Goal: Information Seeking & Learning: Learn about a topic

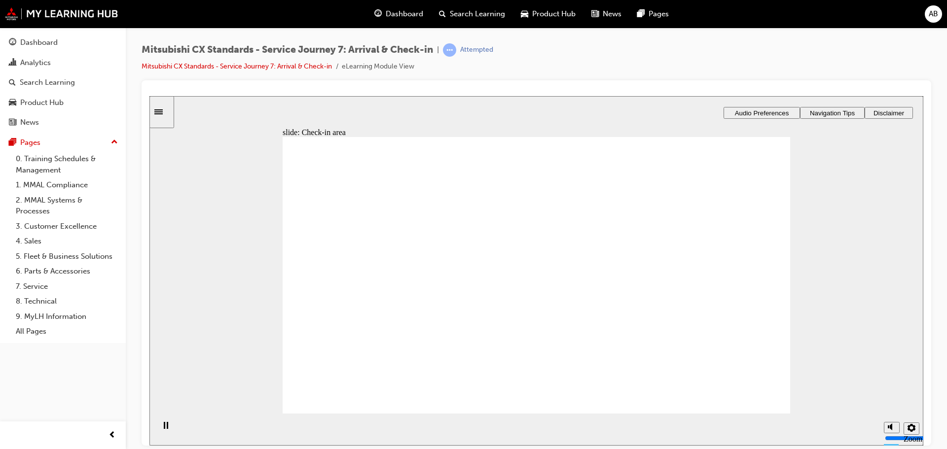
drag, startPoint x: 418, startPoint y: 286, endPoint x: 584, endPoint y: 246, distance: 170.5
drag, startPoint x: 385, startPoint y: 288, endPoint x: 514, endPoint y: 264, distance: 130.9
drag, startPoint x: 383, startPoint y: 296, endPoint x: 542, endPoint y: 298, distance: 158.8
drag, startPoint x: 400, startPoint y: 292, endPoint x: 560, endPoint y: 337, distance: 166.3
drag, startPoint x: 386, startPoint y: 289, endPoint x: 535, endPoint y: 363, distance: 166.5
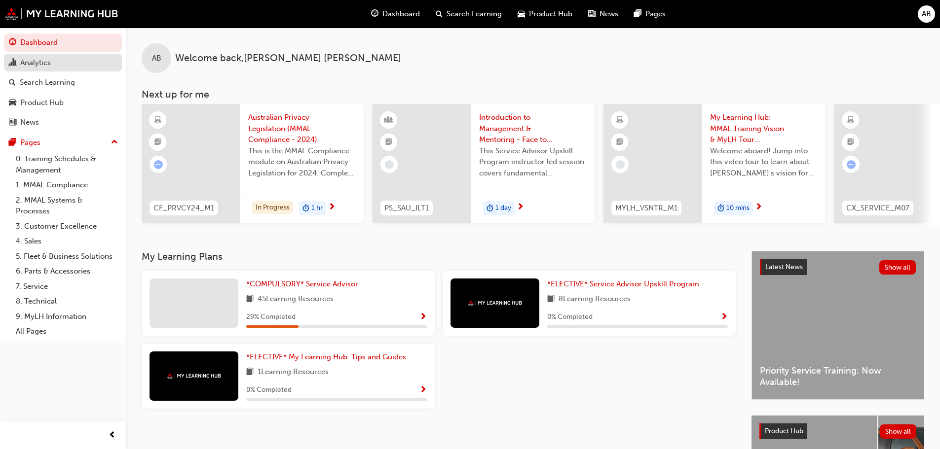
click at [63, 65] on div "Analytics" at bounding box center [63, 63] width 108 height 12
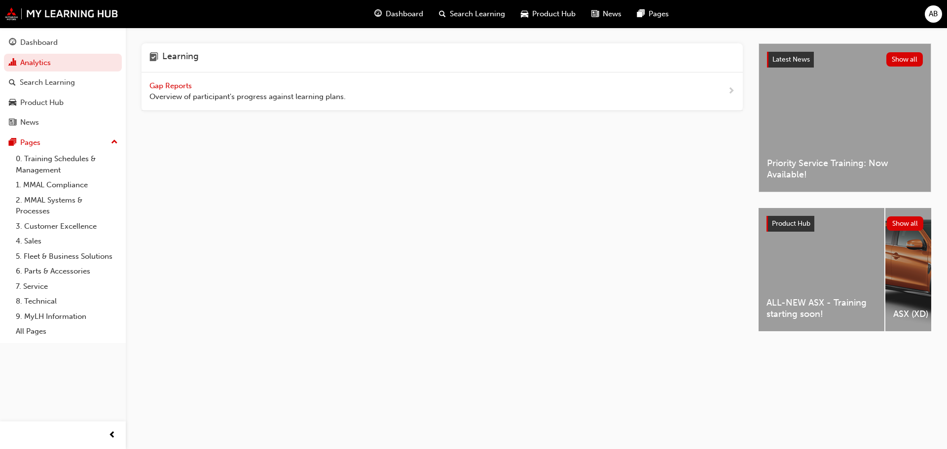
click at [167, 81] on span "Gap Reports" at bounding box center [171, 85] width 44 height 9
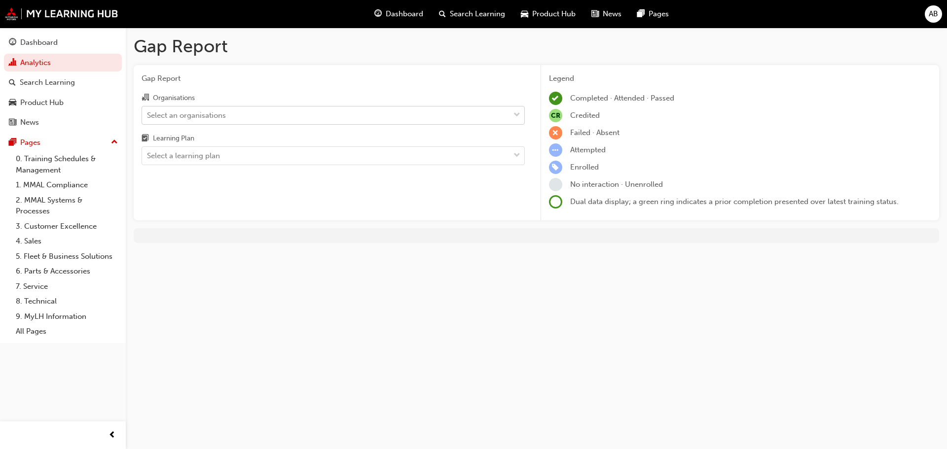
click at [194, 122] on div "Select an organisations" at bounding box center [325, 115] width 367 height 17
click at [148, 119] on input "Organisations Select an organisations" at bounding box center [147, 114] width 1 height 8
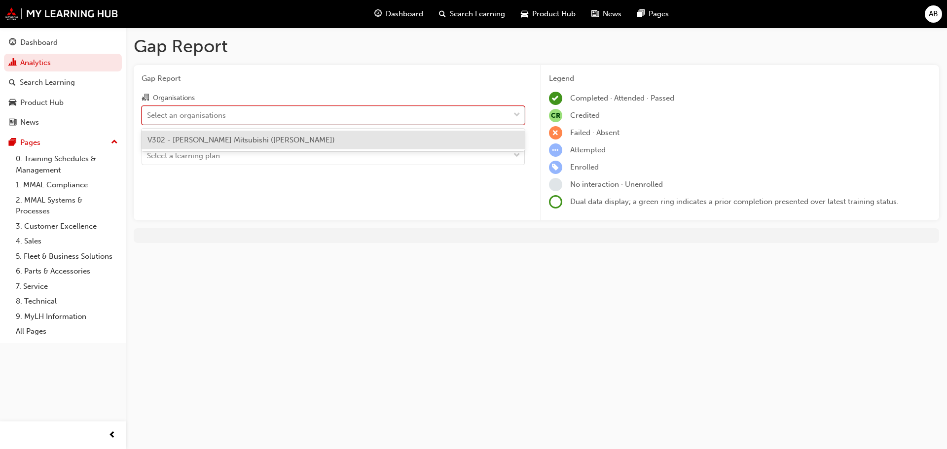
click at [196, 138] on span "V302 - [PERSON_NAME] Mitsubishi ([PERSON_NAME])" at bounding box center [240, 140] width 187 height 9
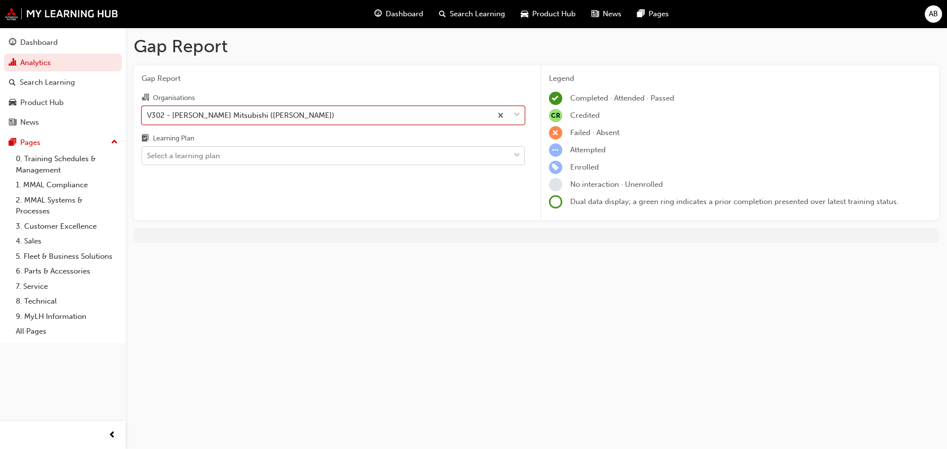
click at [201, 154] on div "Select a learning plan" at bounding box center [183, 155] width 73 height 11
click at [148, 154] on input "Learning Plan Select a learning plan" at bounding box center [147, 155] width 1 height 8
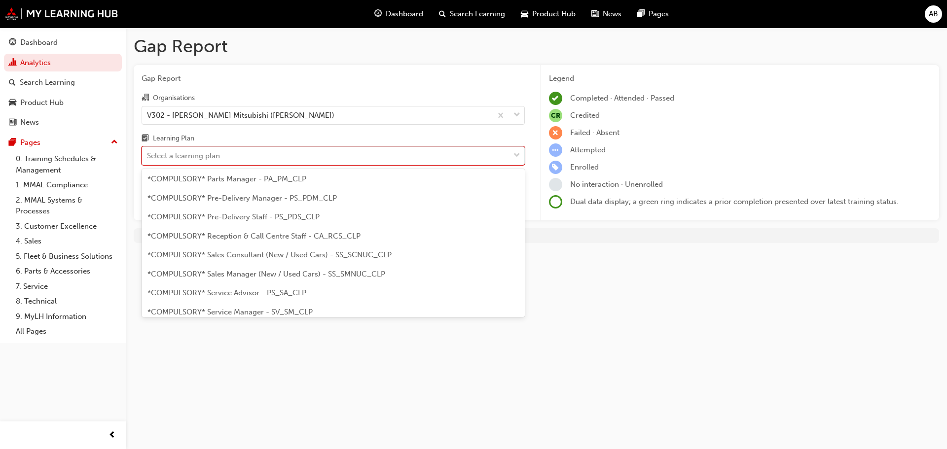
scroll to position [247, 0]
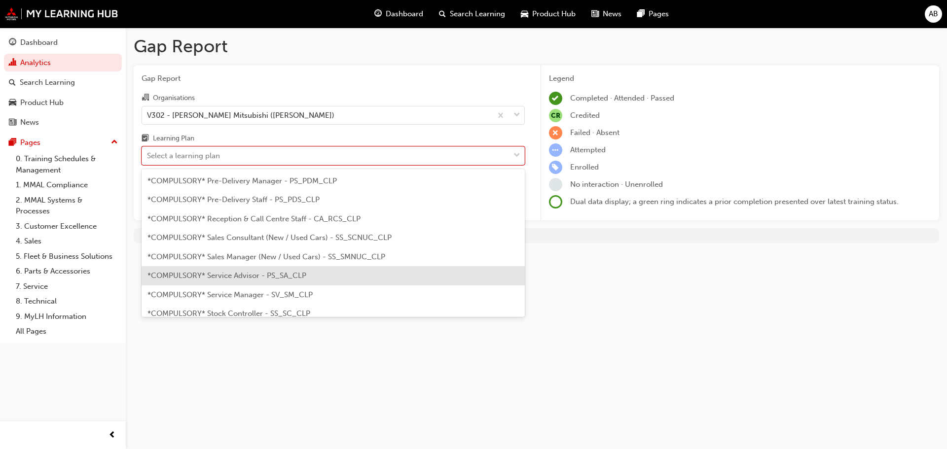
click at [247, 280] on div "*COMPULSORY* Service Advisor - PS_SA_CLP" at bounding box center [333, 275] width 383 height 19
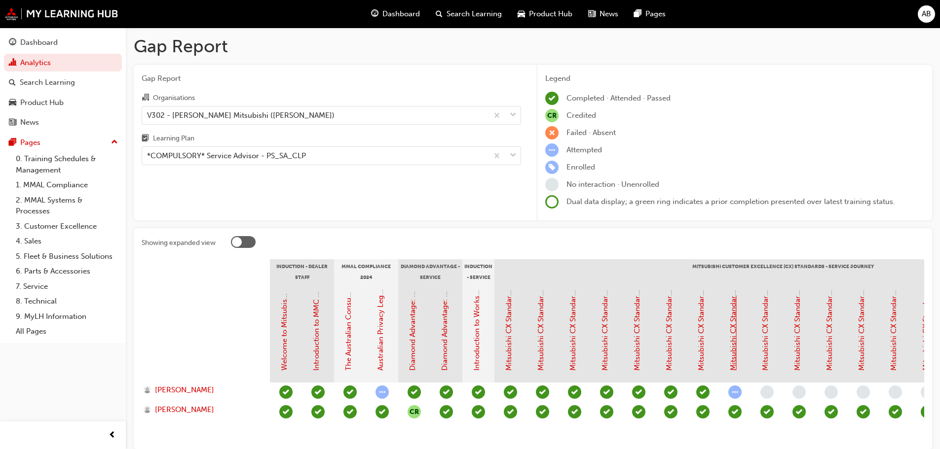
click at [729, 340] on link "Mitsubishi CX Standards - Service Journey 7: Arrival & Check-in" at bounding box center [732, 261] width 9 height 217
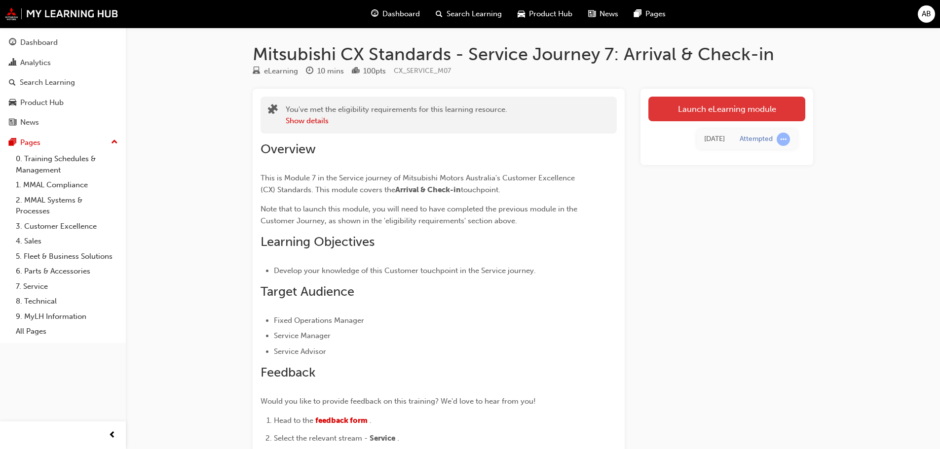
click at [725, 109] on link "Launch eLearning module" at bounding box center [726, 109] width 157 height 25
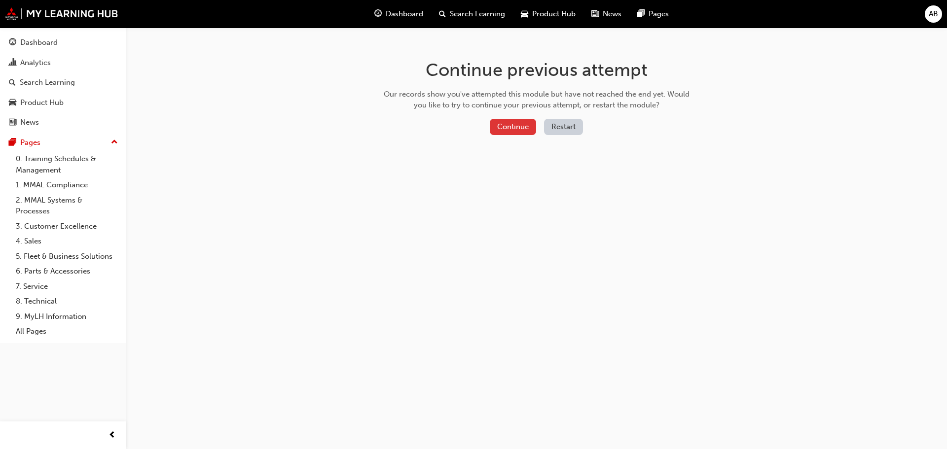
click at [520, 123] on button "Continue" at bounding box center [513, 127] width 46 height 16
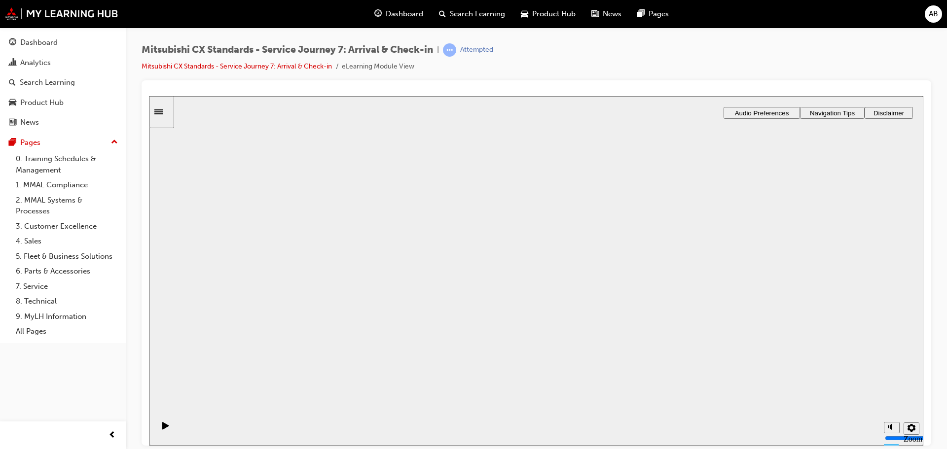
drag, startPoint x: 515, startPoint y: 283, endPoint x: 508, endPoint y: 289, distance: 9.1
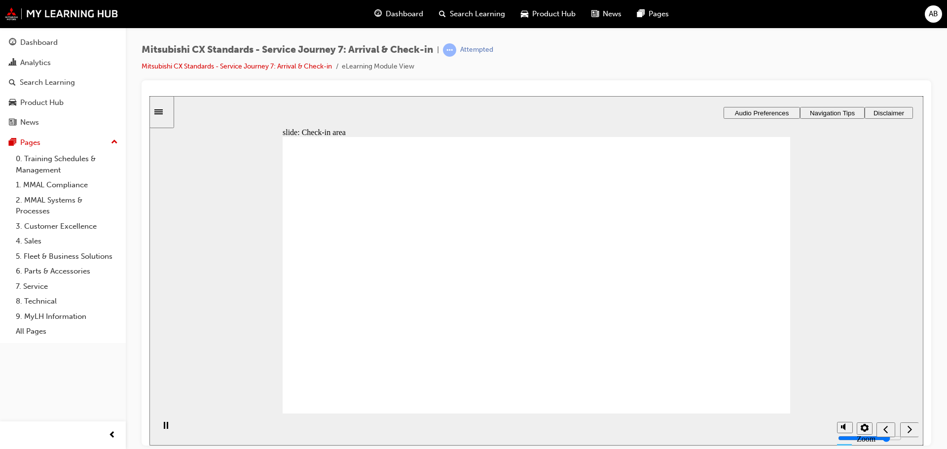
drag, startPoint x: 516, startPoint y: 254, endPoint x: 616, endPoint y: 252, distance: 100.1
drag, startPoint x: 394, startPoint y: 289, endPoint x: 522, endPoint y: 248, distance: 134.3
drag, startPoint x: 427, startPoint y: 281, endPoint x: 553, endPoint y: 269, distance: 126.8
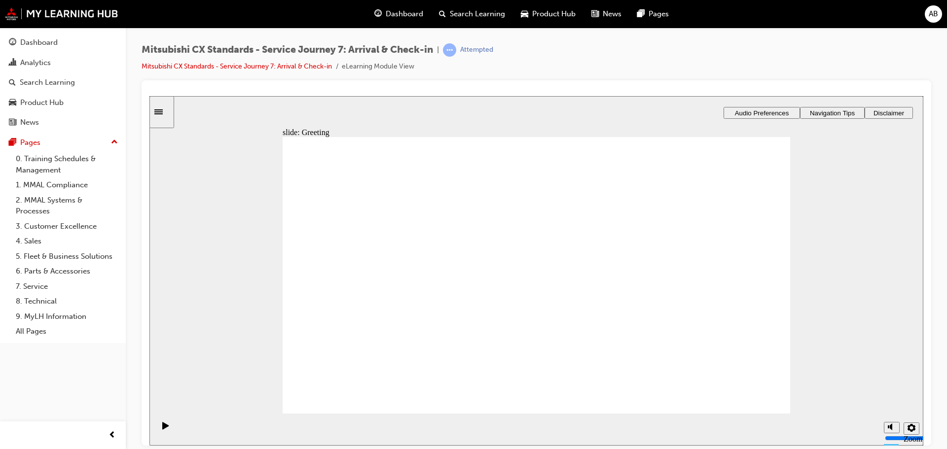
drag, startPoint x: 411, startPoint y: 285, endPoint x: 570, endPoint y: 302, distance: 159.3
drag, startPoint x: 337, startPoint y: 290, endPoint x: 513, endPoint y: 329, distance: 180.8
drag, startPoint x: 356, startPoint y: 285, endPoint x: 506, endPoint y: 247, distance: 154.7
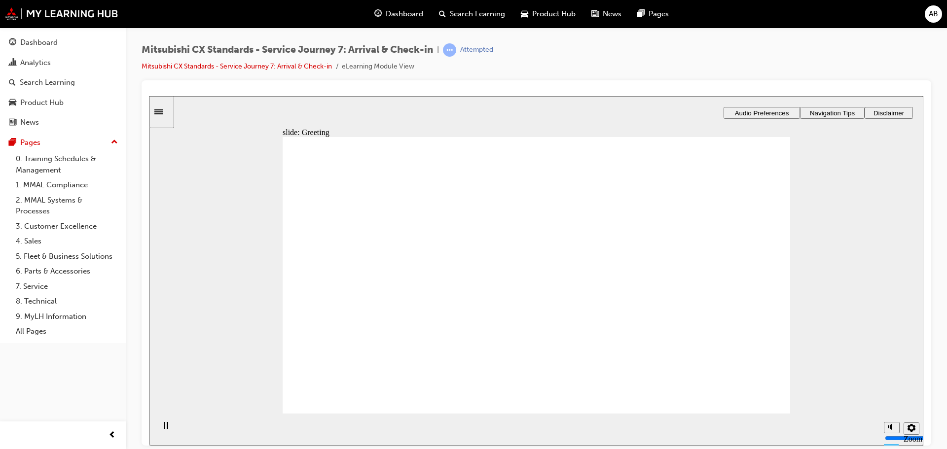
drag, startPoint x: 385, startPoint y: 287, endPoint x: 506, endPoint y: 272, distance: 121.2
drag, startPoint x: 348, startPoint y: 293, endPoint x: 489, endPoint y: 289, distance: 141.1
drag, startPoint x: 398, startPoint y: 289, endPoint x: 541, endPoint y: 313, distance: 144.5
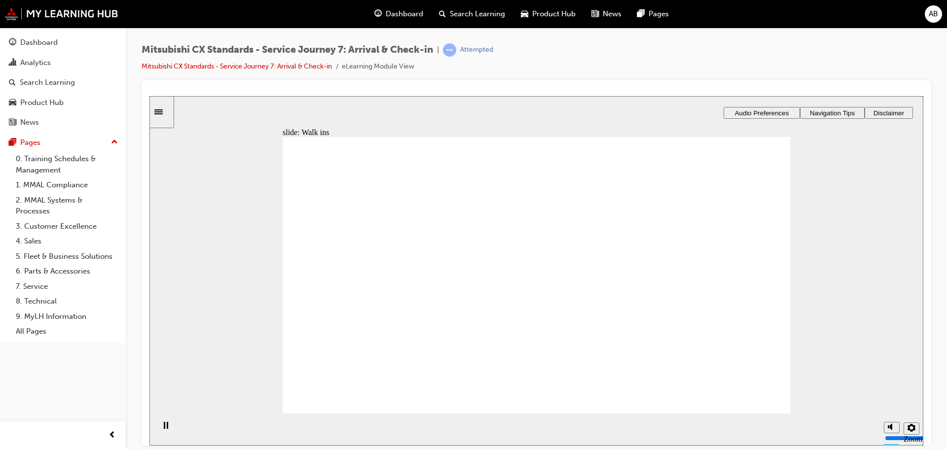
drag, startPoint x: 337, startPoint y: 282, endPoint x: 493, endPoint y: 219, distance: 167.5
drag, startPoint x: 408, startPoint y: 281, endPoint x: 542, endPoint y: 252, distance: 137.4
drag, startPoint x: 361, startPoint y: 284, endPoint x: 525, endPoint y: 275, distance: 165.0
drag, startPoint x: 401, startPoint y: 288, endPoint x: 525, endPoint y: 306, distance: 125.6
drag, startPoint x: 386, startPoint y: 272, endPoint x: 683, endPoint y: 206, distance: 304.6
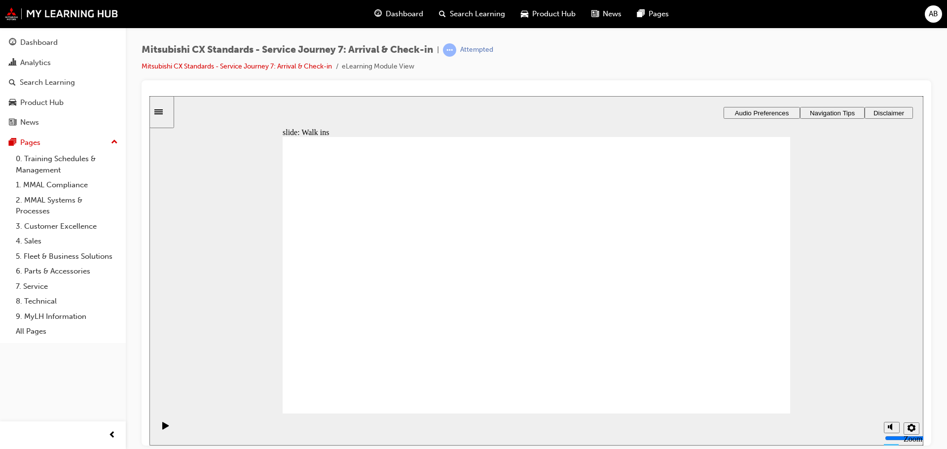
drag, startPoint x: 366, startPoint y: 287, endPoint x: 689, endPoint y: 261, distance: 324.5
drag, startPoint x: 544, startPoint y: 212, endPoint x: 715, endPoint y: 210, distance: 170.2
drag, startPoint x: 538, startPoint y: 352, endPoint x: 705, endPoint y: 249, distance: 196.3
drag, startPoint x: 565, startPoint y: 255, endPoint x: 717, endPoint y: 293, distance: 156.6
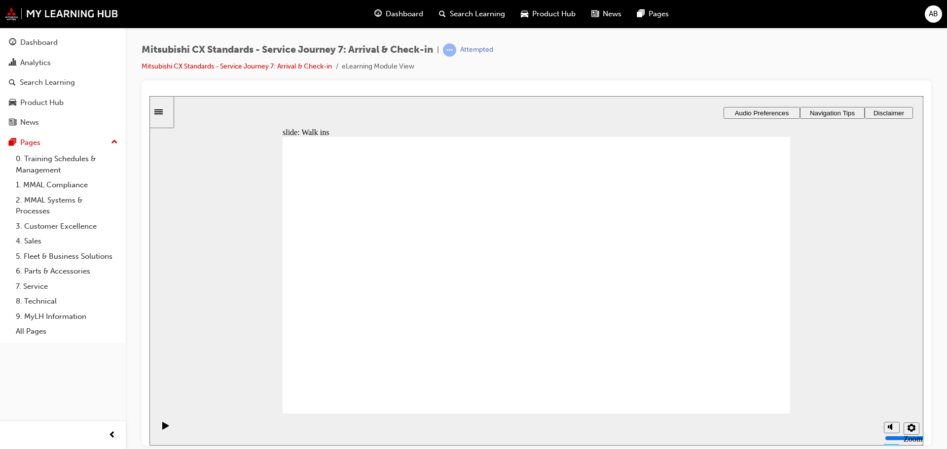
drag, startPoint x: 560, startPoint y: 289, endPoint x: 726, endPoint y: 323, distance: 169.1
drag, startPoint x: 544, startPoint y: 314, endPoint x: 709, endPoint y: 355, distance: 169.3
drag, startPoint x: 332, startPoint y: 289, endPoint x: 487, endPoint y: 258, distance: 157.8
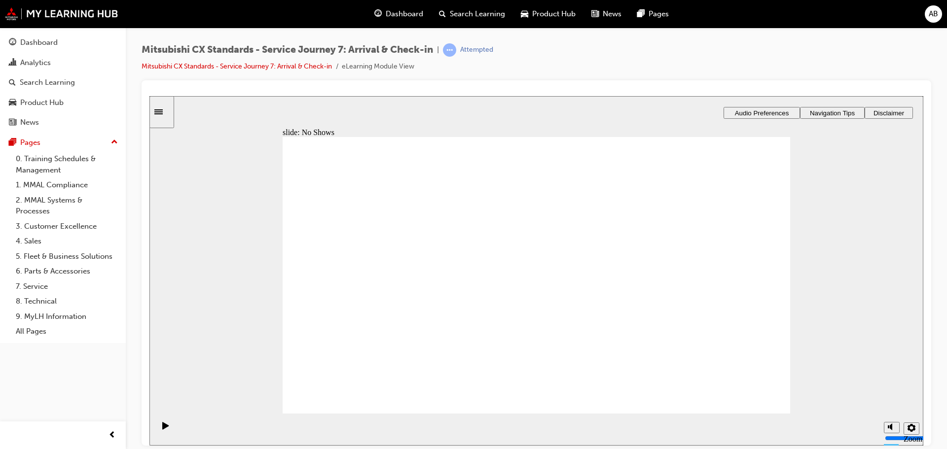
drag, startPoint x: 590, startPoint y: 238, endPoint x: 675, endPoint y: 235, distance: 84.9
drag, startPoint x: 397, startPoint y: 285, endPoint x: 645, endPoint y: 268, distance: 248.6
drag, startPoint x: 385, startPoint y: 270, endPoint x: 459, endPoint y: 240, distance: 79.2
drag, startPoint x: 382, startPoint y: 285, endPoint x: 523, endPoint y: 282, distance: 141.6
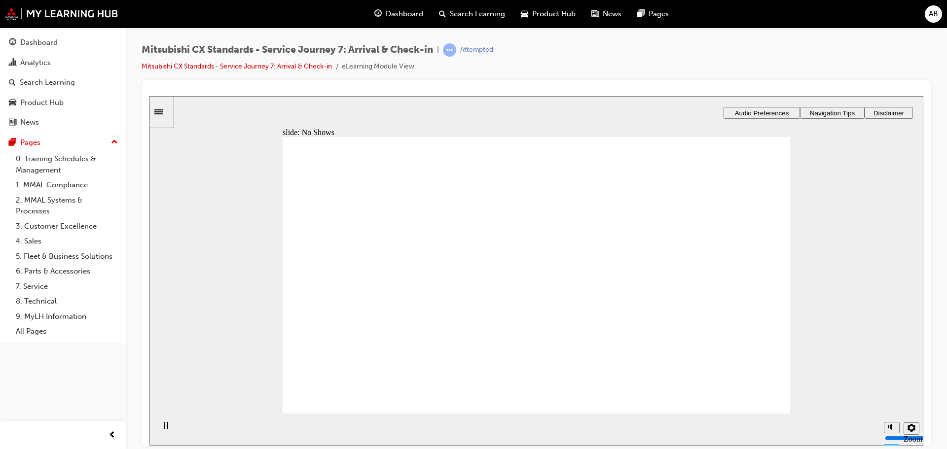
checkbox input "true"
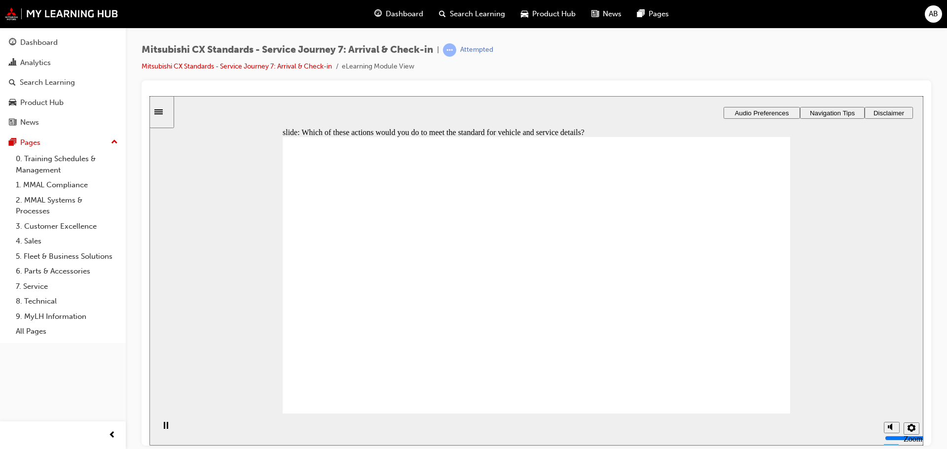
checkbox input "true"
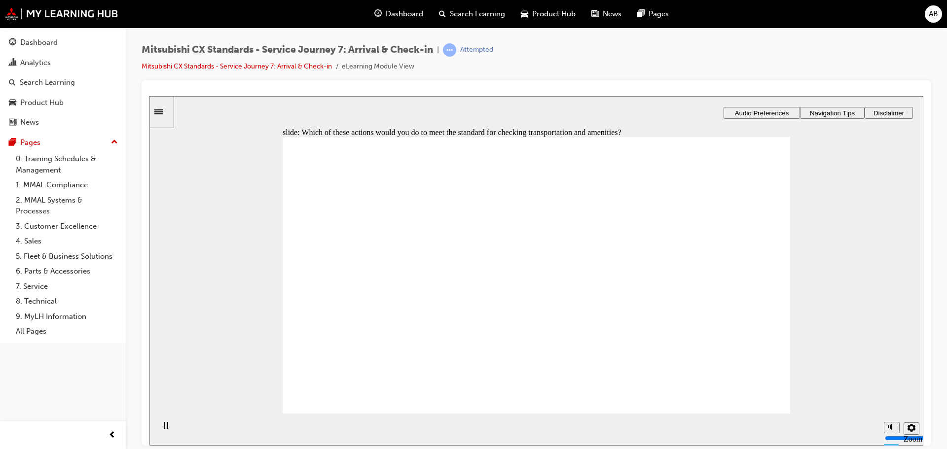
checkbox input "true"
drag, startPoint x: 469, startPoint y: 333, endPoint x: 517, endPoint y: 368, distance: 59.7
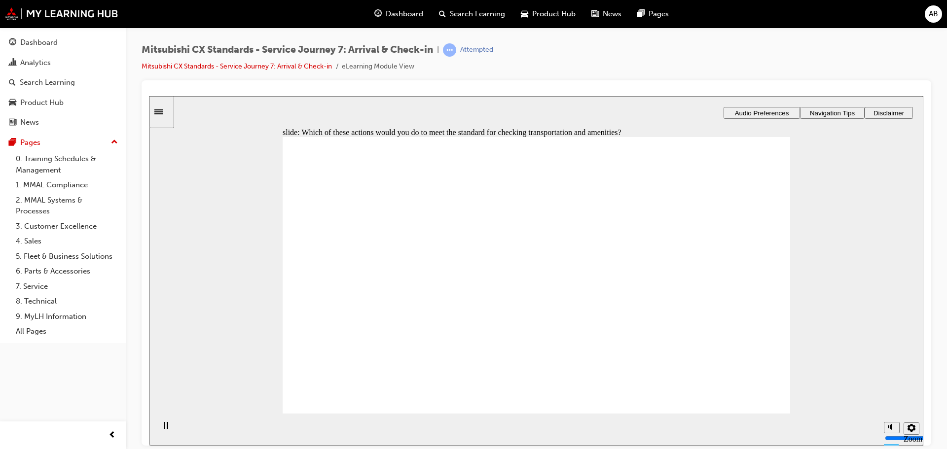
checkbox input "true"
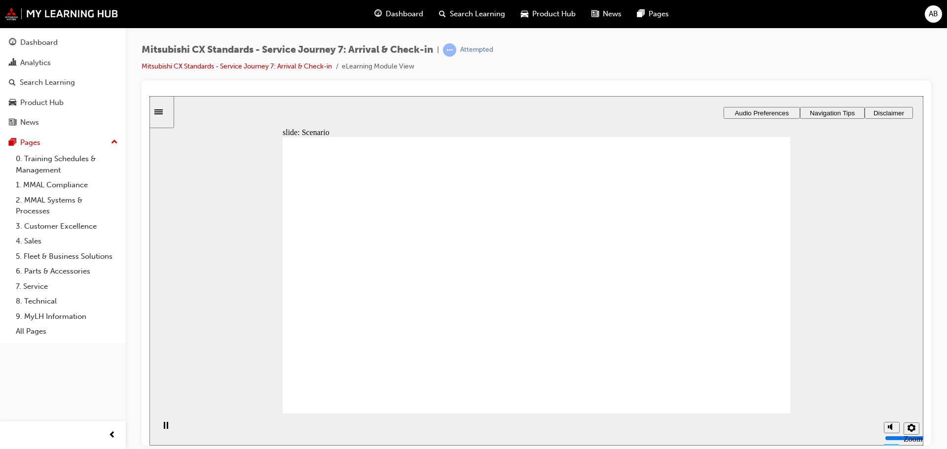
checkbox input "true"
drag, startPoint x: 339, startPoint y: 335, endPoint x: 591, endPoint y: 385, distance: 256.4
checkbox input "true"
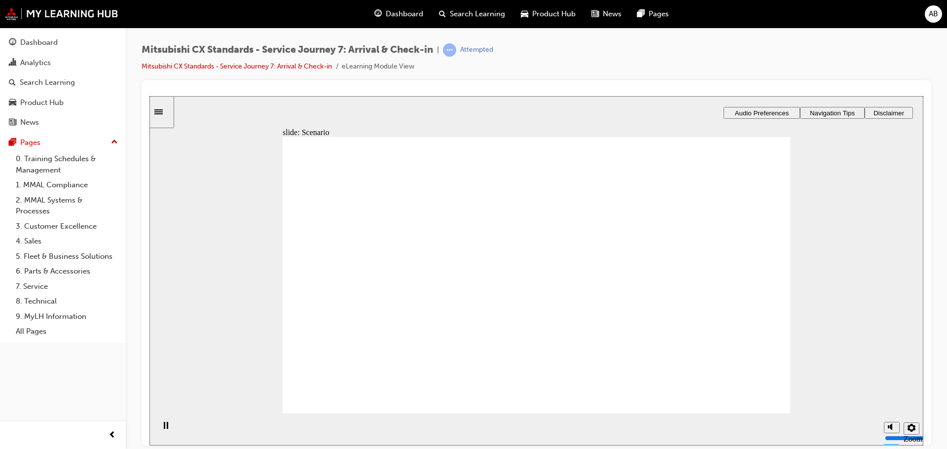
checkbox input "true"
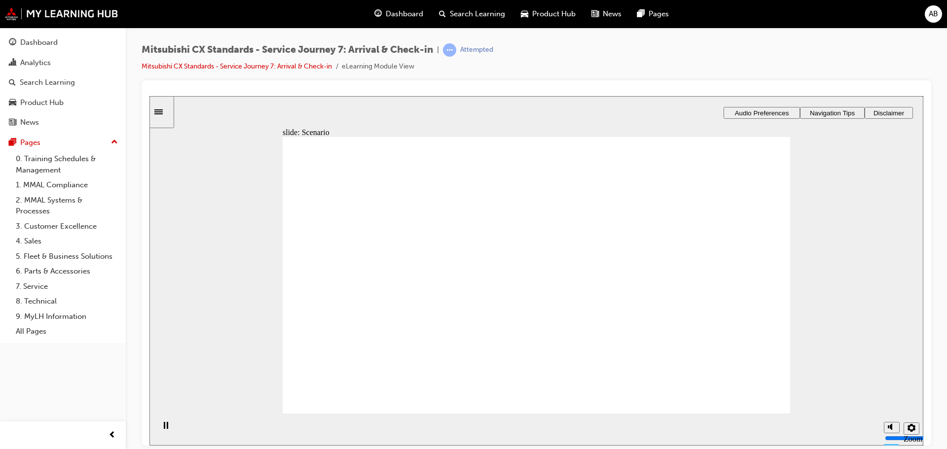
drag, startPoint x: 430, startPoint y: 288, endPoint x: 500, endPoint y: 263, distance: 74.9
drag, startPoint x: 481, startPoint y: 241, endPoint x: 686, endPoint y: 222, distance: 206.0
drag, startPoint x: 415, startPoint y: 286, endPoint x: 545, endPoint y: 257, distance: 133.9
drag, startPoint x: 456, startPoint y: 287, endPoint x: 539, endPoint y: 289, distance: 82.9
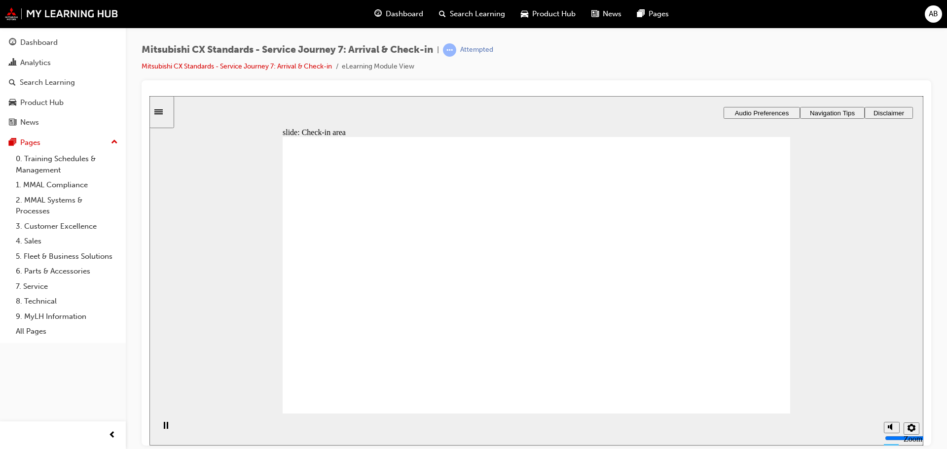
drag, startPoint x: 412, startPoint y: 291, endPoint x: 580, endPoint y: 324, distance: 170.8
drag, startPoint x: 545, startPoint y: 324, endPoint x: 766, endPoint y: 273, distance: 226.7
drag, startPoint x: 378, startPoint y: 288, endPoint x: 577, endPoint y: 261, distance: 200.1
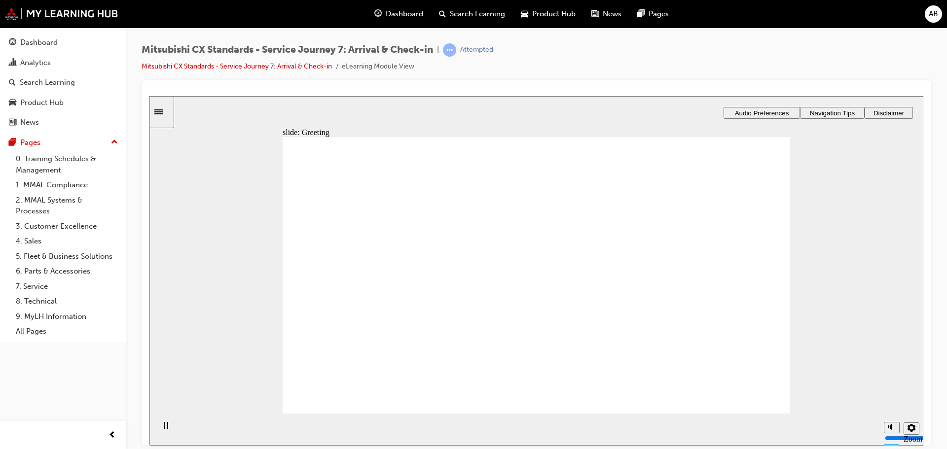
drag, startPoint x: 370, startPoint y: 281, endPoint x: 692, endPoint y: 248, distance: 324.2
drag, startPoint x: 389, startPoint y: 285, endPoint x: 547, endPoint y: 262, distance: 160.4
drag, startPoint x: 375, startPoint y: 284, endPoint x: 510, endPoint y: 285, distance: 134.6
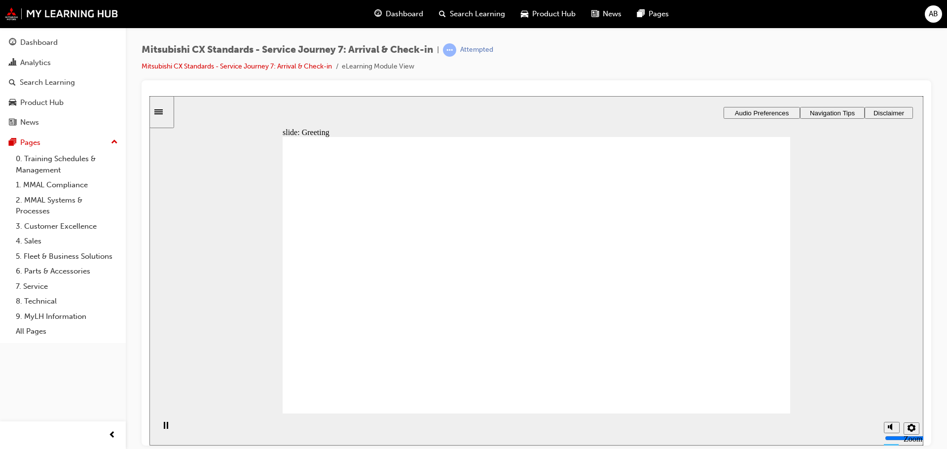
drag, startPoint x: 339, startPoint y: 292, endPoint x: 459, endPoint y: 262, distance: 123.6
drag, startPoint x: 364, startPoint y: 291, endPoint x: 666, endPoint y: 258, distance: 303.6
drag, startPoint x: 411, startPoint y: 291, endPoint x: 570, endPoint y: 277, distance: 159.4
drag, startPoint x: 334, startPoint y: 289, endPoint x: 613, endPoint y: 265, distance: 279.7
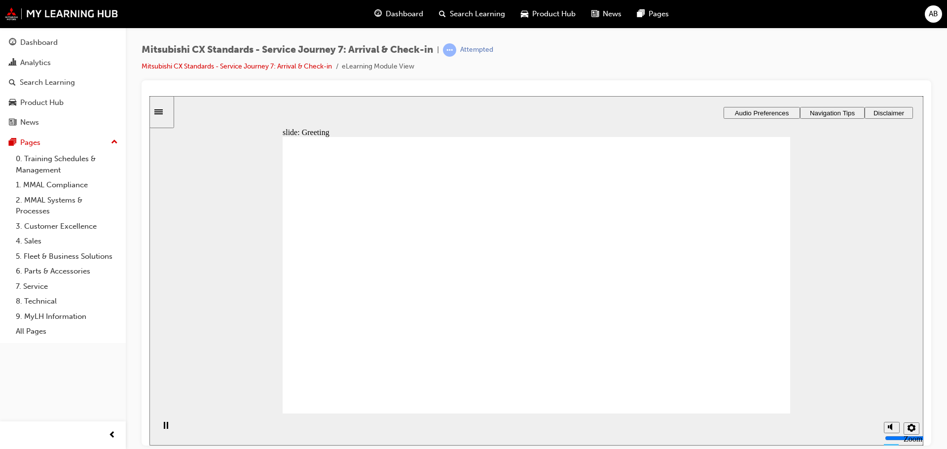
drag, startPoint x: 338, startPoint y: 280, endPoint x: 498, endPoint y: 206, distance: 176.1
drag, startPoint x: 339, startPoint y: 285, endPoint x: 493, endPoint y: 237, distance: 161.1
drag, startPoint x: 345, startPoint y: 286, endPoint x: 558, endPoint y: 281, distance: 212.6
drag, startPoint x: 395, startPoint y: 282, endPoint x: 538, endPoint y: 302, distance: 144.0
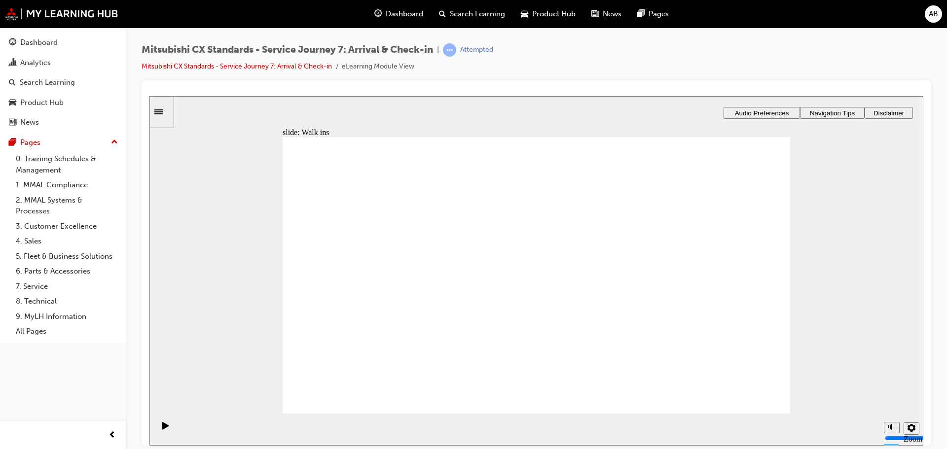
drag, startPoint x: 386, startPoint y: 286, endPoint x: 681, endPoint y: 227, distance: 300.1
drag, startPoint x: 354, startPoint y: 286, endPoint x: 705, endPoint y: 248, distance: 352.7
drag, startPoint x: 516, startPoint y: 349, endPoint x: 650, endPoint y: 213, distance: 190.8
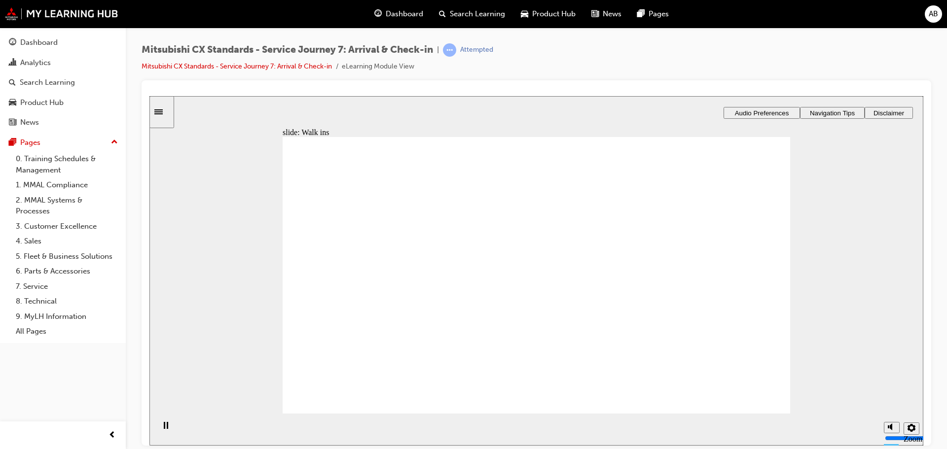
drag, startPoint x: 515, startPoint y: 282, endPoint x: 663, endPoint y: 248, distance: 151.2
drag, startPoint x: 569, startPoint y: 314, endPoint x: 726, endPoint y: 279, distance: 161.2
drag, startPoint x: 601, startPoint y: 260, endPoint x: 699, endPoint y: 318, distance: 113.8
drag, startPoint x: 560, startPoint y: 214, endPoint x: 726, endPoint y: 247, distance: 169.8
drag, startPoint x: 683, startPoint y: 259, endPoint x: 593, endPoint y: 326, distance: 111.4
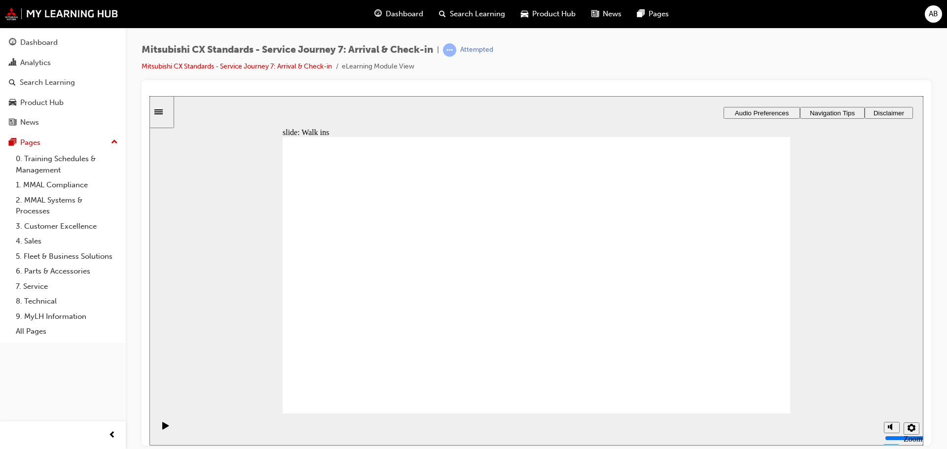
drag, startPoint x: 684, startPoint y: 342, endPoint x: 683, endPoint y: 254, distance: 87.8
drag, startPoint x: 672, startPoint y: 261, endPoint x: 509, endPoint y: 331, distance: 177.4
drag, startPoint x: 690, startPoint y: 248, endPoint x: 683, endPoint y: 351, distance: 103.3
drag, startPoint x: 565, startPoint y: 249, endPoint x: 734, endPoint y: 250, distance: 169.2
drag, startPoint x: 739, startPoint y: 304, endPoint x: 735, endPoint y: 280, distance: 24.0
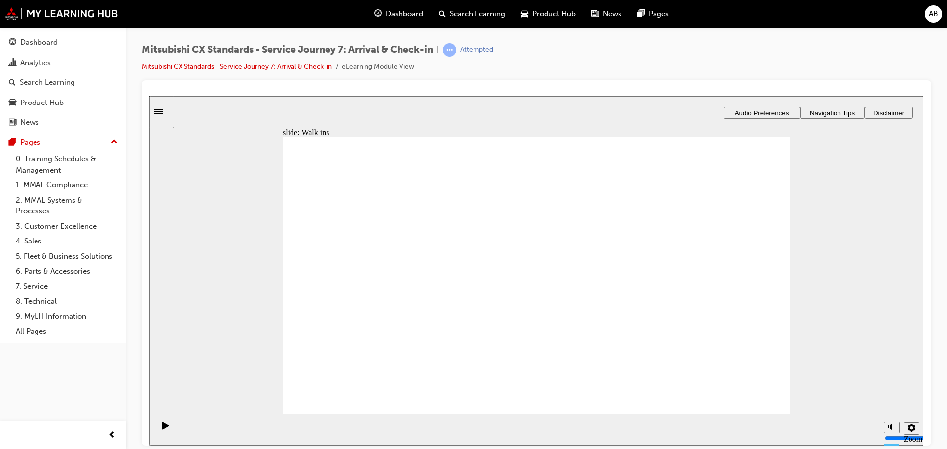
checkbox input "true"
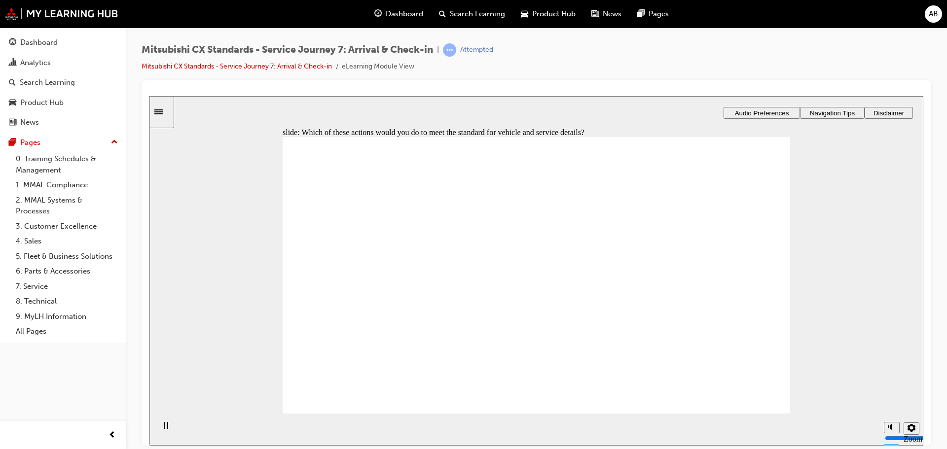
drag, startPoint x: 478, startPoint y: 301, endPoint x: 473, endPoint y: 260, distance: 41.2
checkbox input "true"
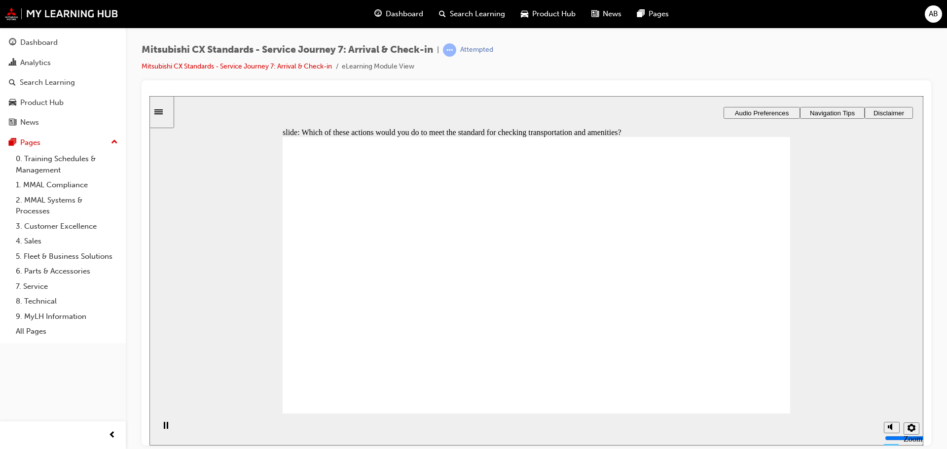
checkbox input "true"
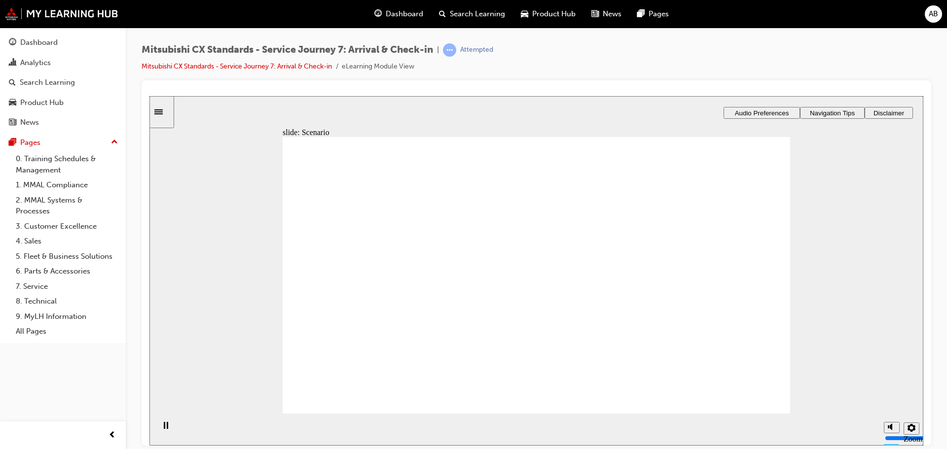
checkbox input "true"
checkbox input "false"
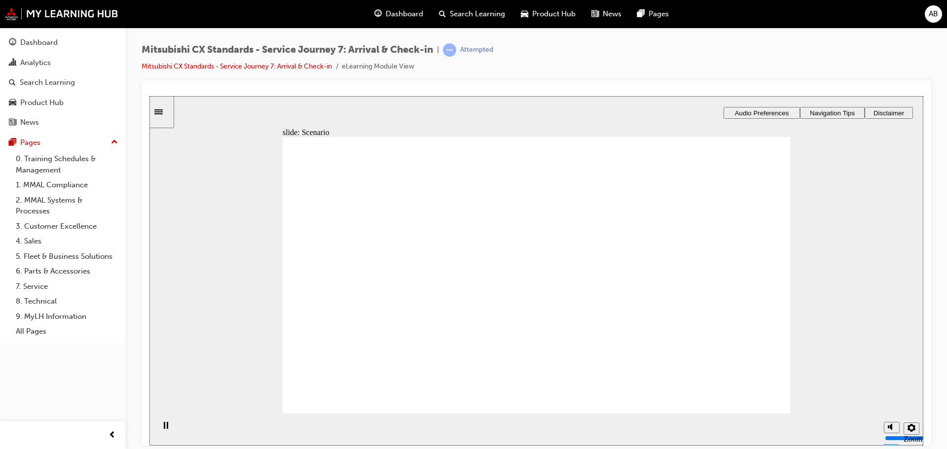
checkbox input "true"
drag, startPoint x: 406, startPoint y: 351, endPoint x: 573, endPoint y: 404, distance: 175.6
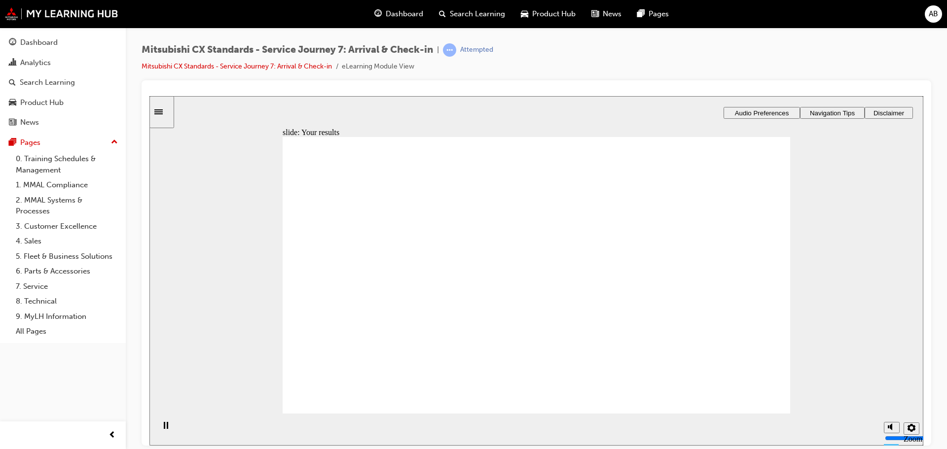
drag, startPoint x: 402, startPoint y: 282, endPoint x: 711, endPoint y: 208, distance: 317.4
drag, startPoint x: 334, startPoint y: 267, endPoint x: 481, endPoint y: 219, distance: 154.7
drag, startPoint x: 376, startPoint y: 283, endPoint x: 523, endPoint y: 255, distance: 149.1
drag, startPoint x: 427, startPoint y: 281, endPoint x: 713, endPoint y: 262, distance: 287.2
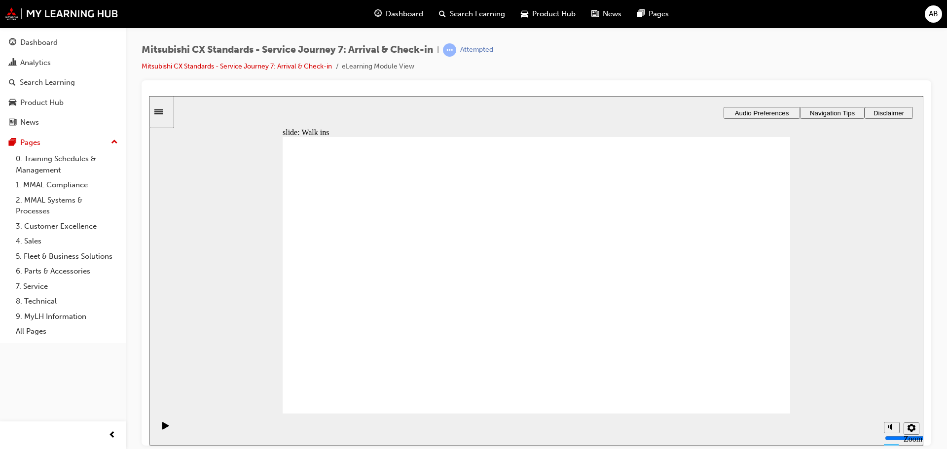
drag, startPoint x: 353, startPoint y: 296, endPoint x: 519, endPoint y: 284, distance: 166.7
drag, startPoint x: 387, startPoint y: 289, endPoint x: 647, endPoint y: 279, distance: 259.6
drag, startPoint x: 675, startPoint y: 252, endPoint x: 540, endPoint y: 305, distance: 145.3
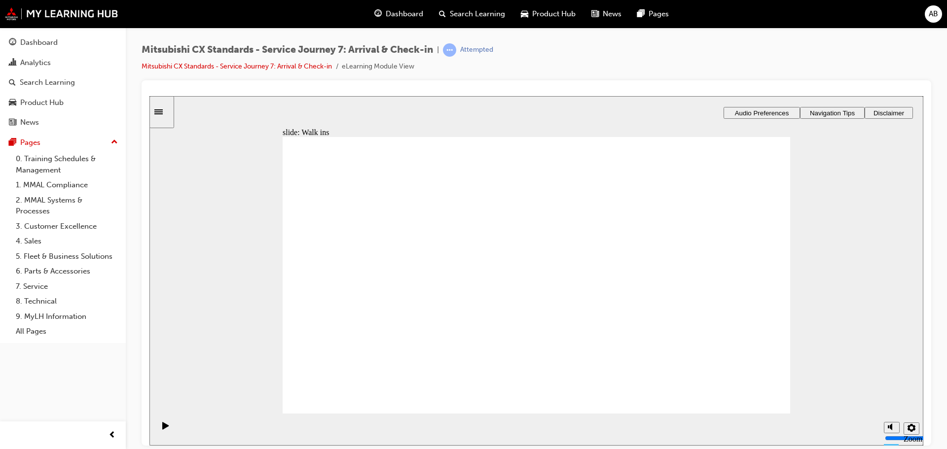
drag, startPoint x: 531, startPoint y: 215, endPoint x: 653, endPoint y: 210, distance: 122.4
drag, startPoint x: 577, startPoint y: 254, endPoint x: 675, endPoint y: 250, distance: 98.2
drag, startPoint x: 530, startPoint y: 286, endPoint x: 681, endPoint y: 282, distance: 151.0
drag, startPoint x: 566, startPoint y: 319, endPoint x: 705, endPoint y: 315, distance: 138.6
drag, startPoint x: 603, startPoint y: 347, endPoint x: 710, endPoint y: 342, distance: 107.6
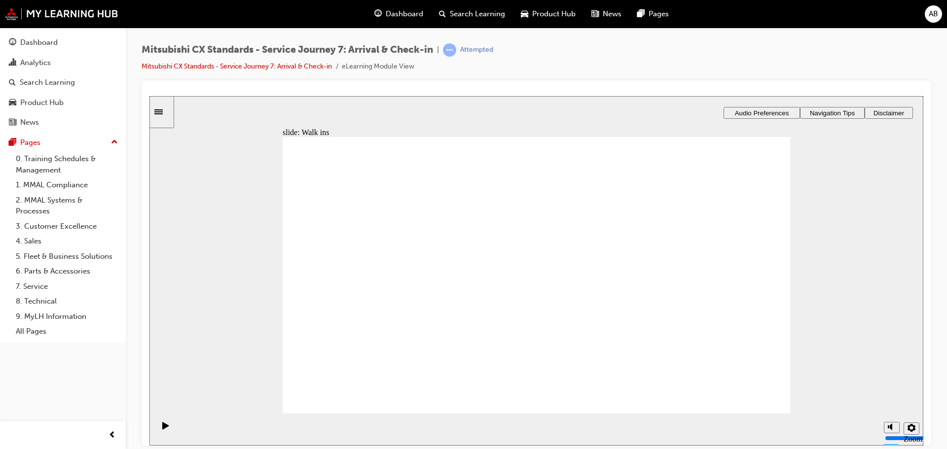
checkbox input "true"
drag, startPoint x: 357, startPoint y: 250, endPoint x: 354, endPoint y: 260, distance: 10.8
checkbox input "true"
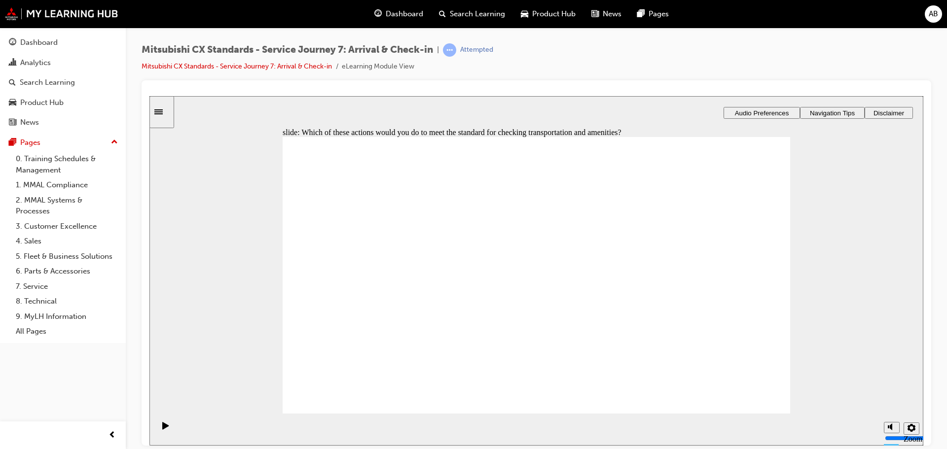
checkbox input "true"
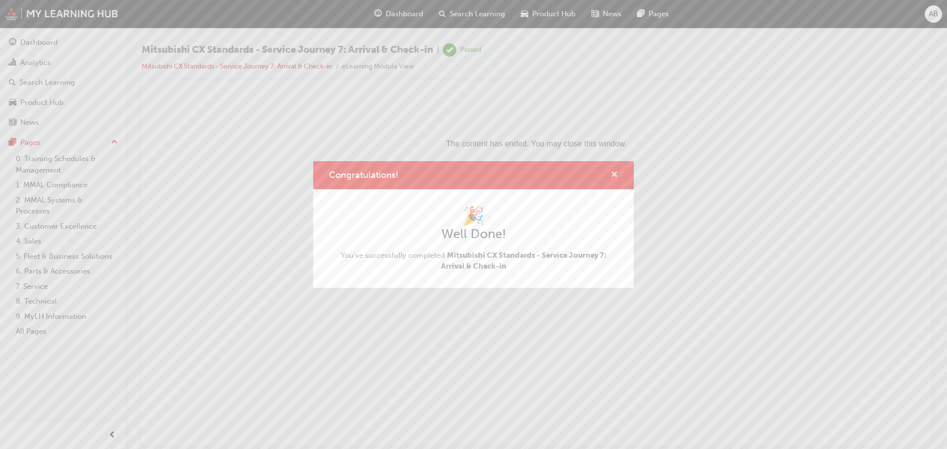
click at [615, 177] on span "cross-icon" at bounding box center [614, 175] width 7 height 9
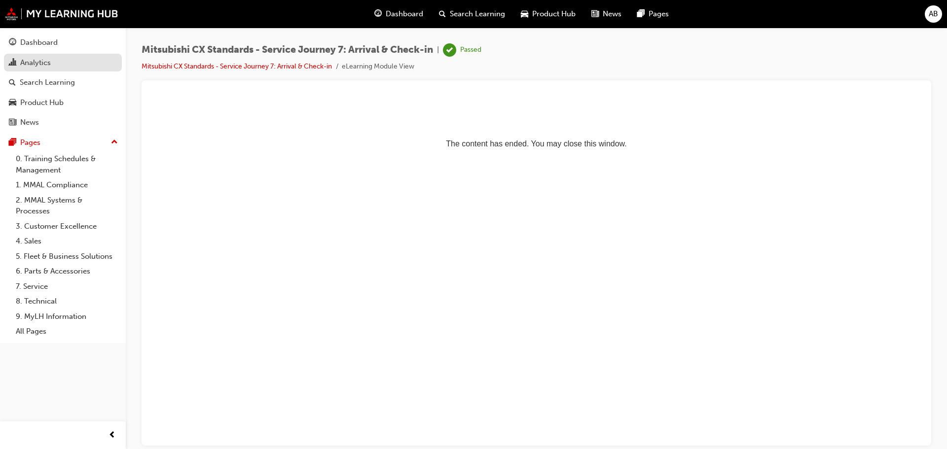
click at [33, 63] on div "Analytics" at bounding box center [35, 62] width 31 height 11
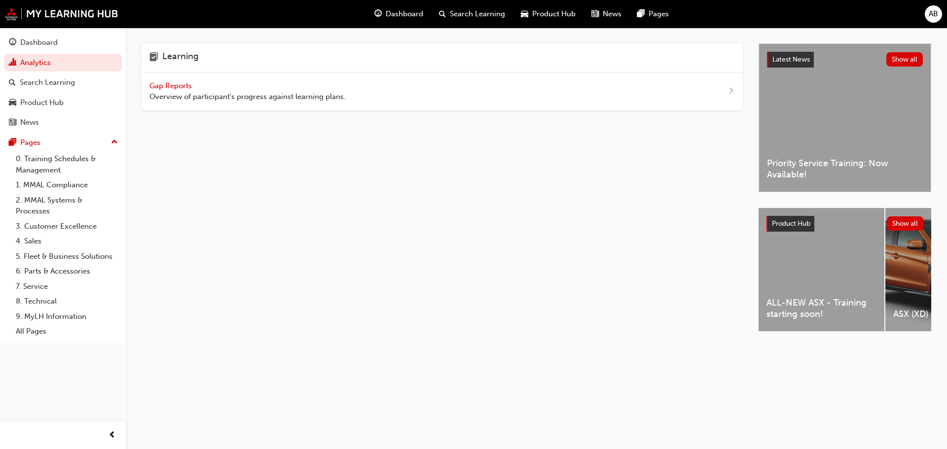
click at [162, 81] on span "Gap Reports" at bounding box center [171, 85] width 44 height 9
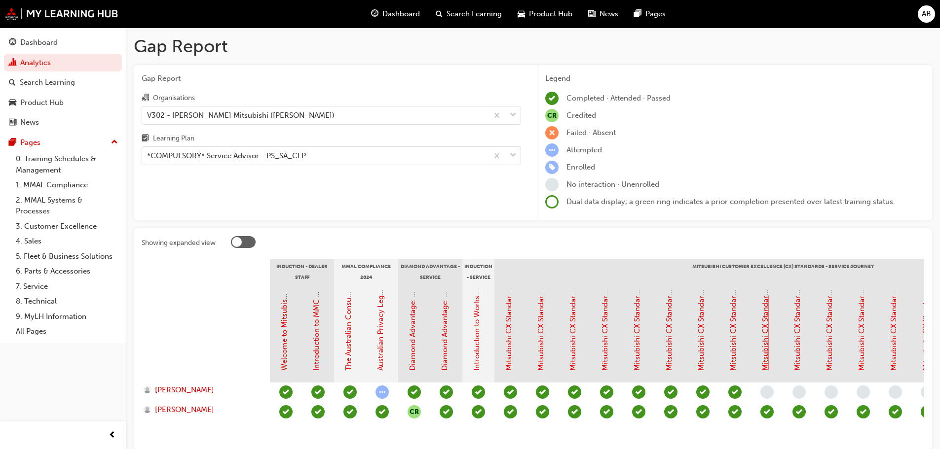
click at [765, 343] on link "Mitsubishi CX Standards - Service Journey 8: Vehicle Inspection" at bounding box center [764, 261] width 9 height 217
